Goal: Transaction & Acquisition: Book appointment/travel/reservation

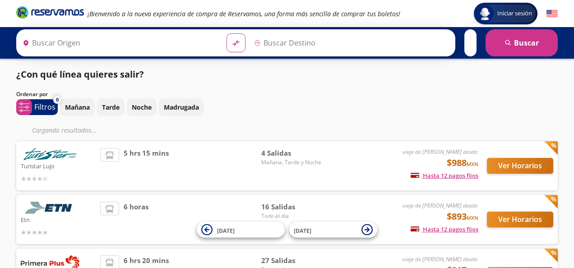
type input "[GEOGRAPHIC_DATA], [GEOGRAPHIC_DATA]"
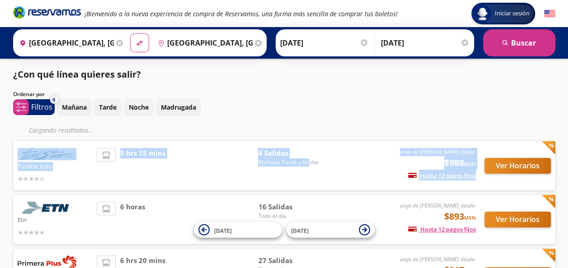
drag, startPoint x: 0, startPoint y: 0, endPoint x: 365, endPoint y: 122, distance: 385.2
click at [365, 122] on div "¿Con qué línea quieres salir? Ordenar por 0 system-uicons:filtering Filtros che…" at bounding box center [284, 214] width 551 height 293
drag, startPoint x: 365, startPoint y: 122, endPoint x: 367, endPoint y: 111, distance: 11.5
click at [367, 111] on div "Mañana Tarde Noche Madrugada" at bounding box center [306, 107] width 498 height 18
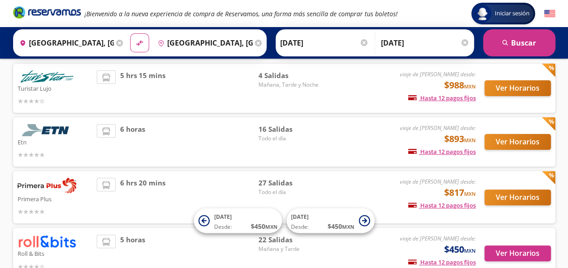
scroll to position [26, 0]
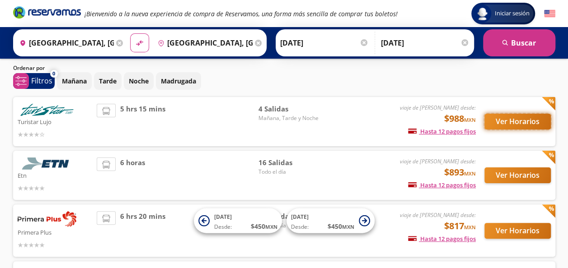
click at [525, 119] on button "Ver Horarios" at bounding box center [517, 122] width 66 height 16
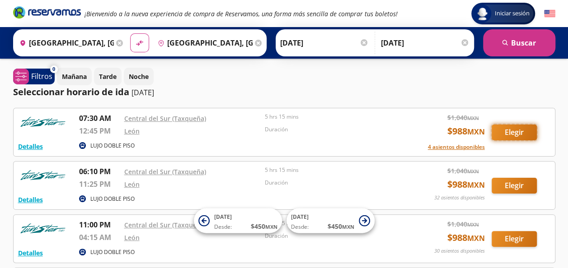
click at [524, 129] on button "Elegir" at bounding box center [513, 133] width 45 height 16
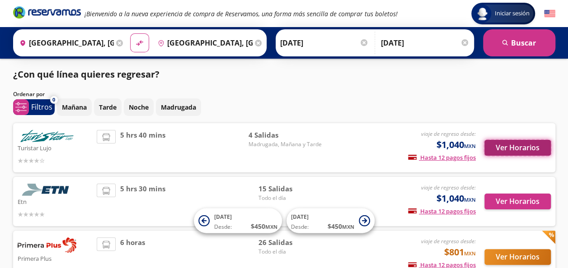
click at [517, 152] on button "Ver Horarios" at bounding box center [517, 148] width 66 height 16
